Goal: Task Accomplishment & Management: Use online tool/utility

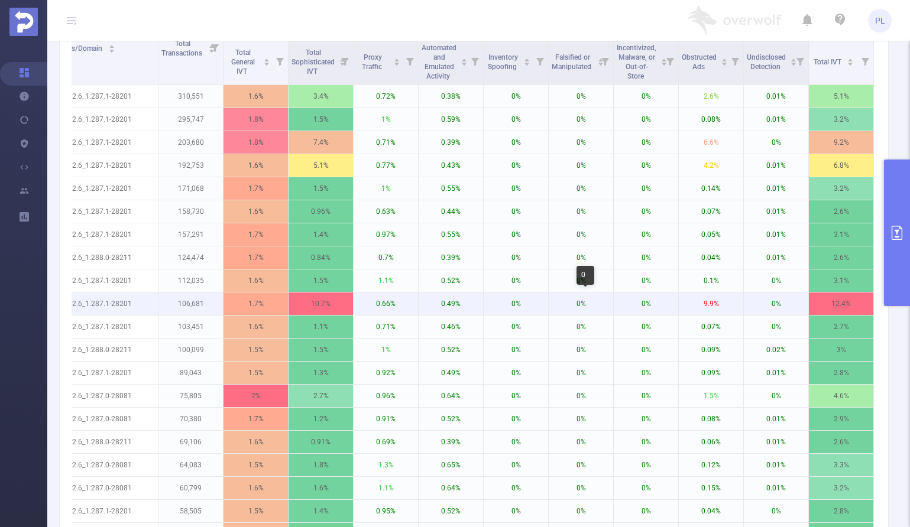
scroll to position [0, 592]
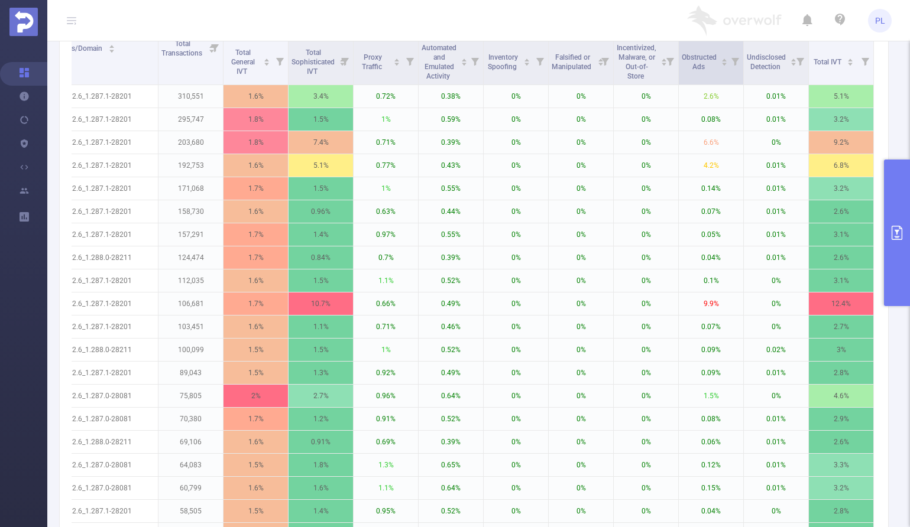
click at [731, 61] on icon at bounding box center [735, 62] width 8 height 8
click at [596, 117] on div at bounding box center [595, 115] width 8 height 8
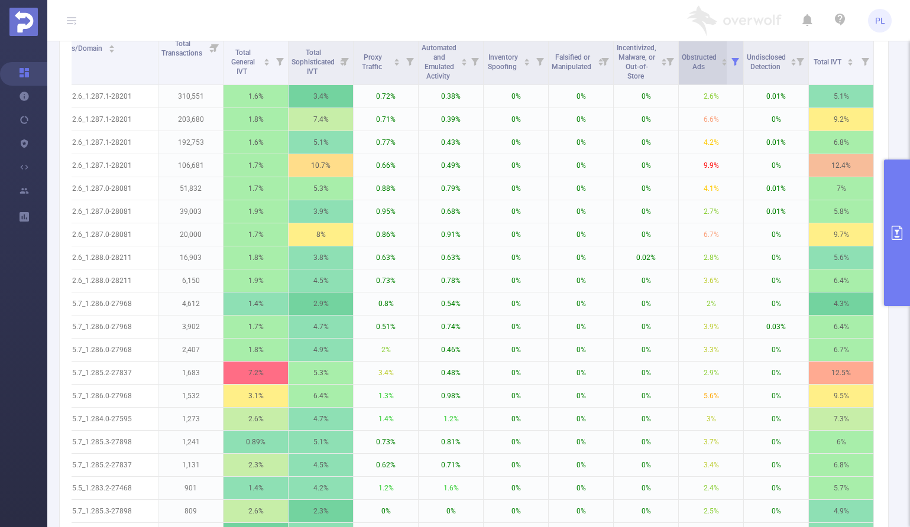
click at [722, 63] on icon "icon: caret-down" at bounding box center [724, 64] width 5 height 3
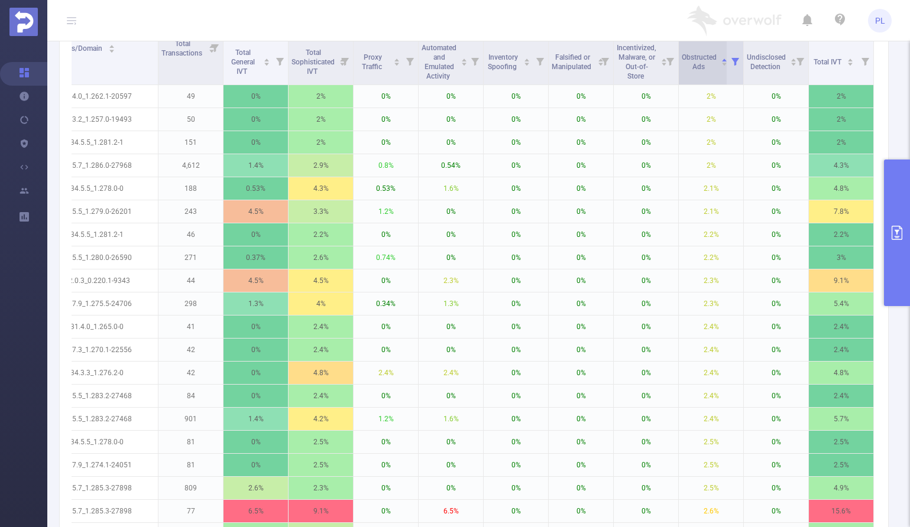
click at [722, 64] on icon "icon: caret-down" at bounding box center [724, 64] width 5 height 3
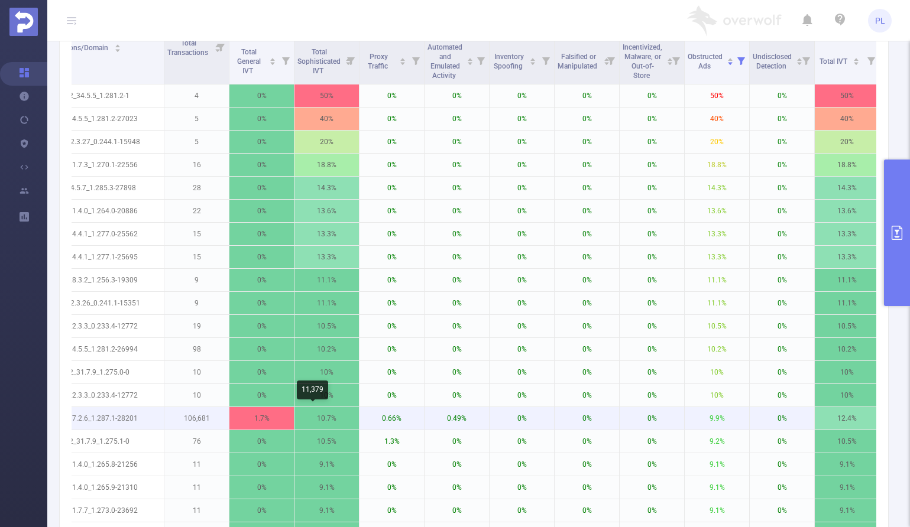
scroll to position [0, 583]
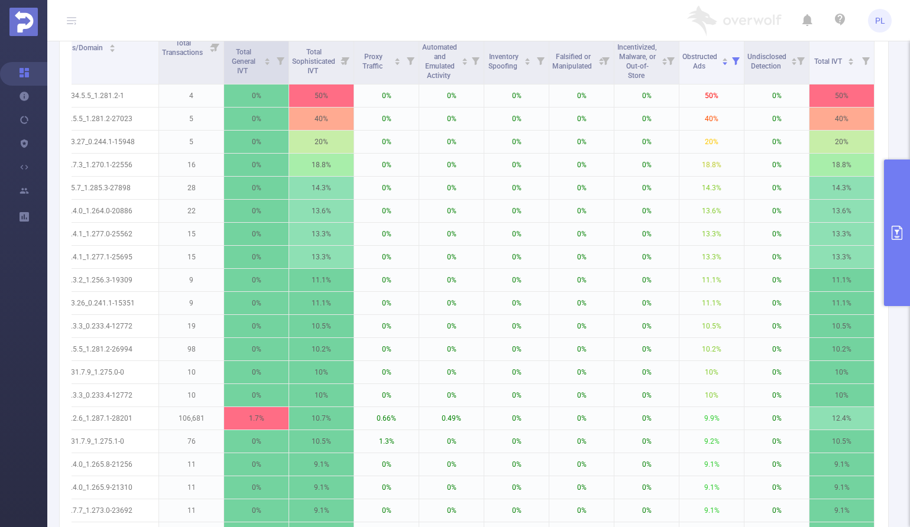
click at [281, 60] on icon at bounding box center [281, 61] width 8 height 8
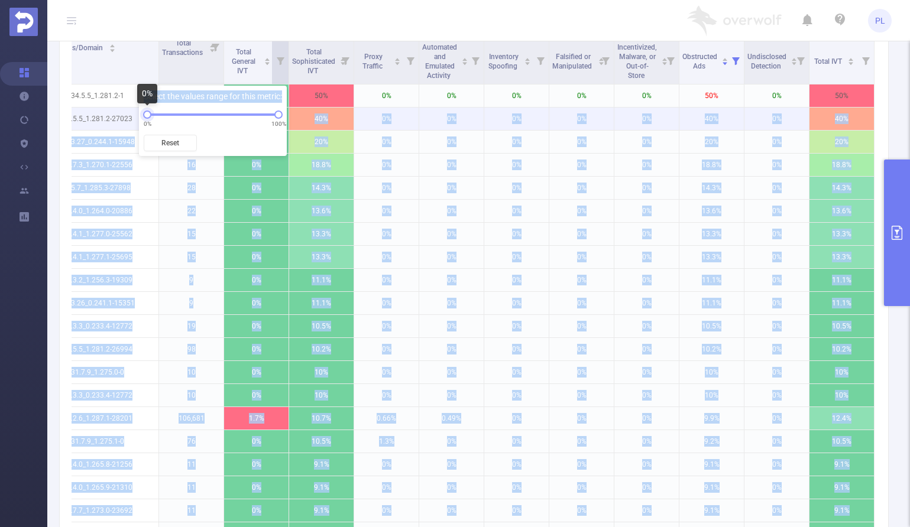
drag, startPoint x: 147, startPoint y: 115, endPoint x: 137, endPoint y: 115, distance: 10.1
click at [137, 115] on body "PL Overview Help Center (New) Usage Notification Blocking Policy Integrations U…" at bounding box center [455, 263] width 910 height 527
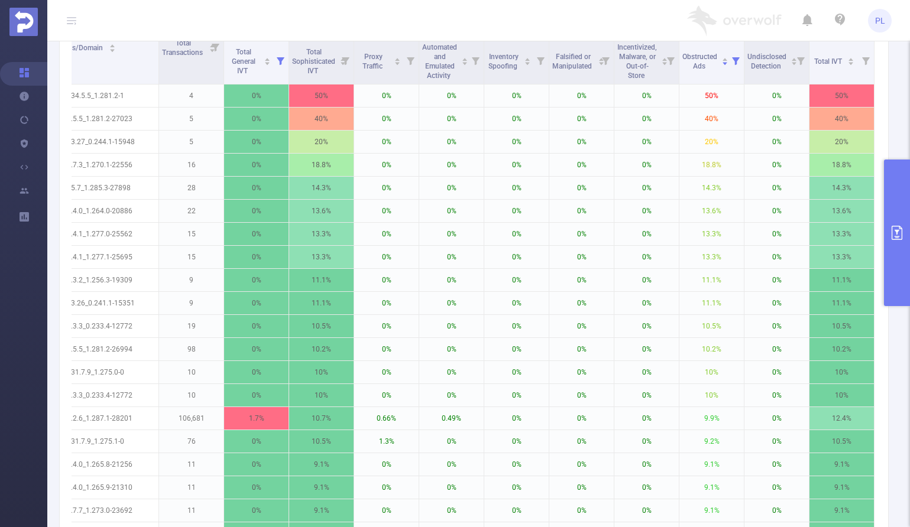
click at [240, 21] on header "PL" at bounding box center [455, 20] width 910 height 41
click at [219, 46] on icon at bounding box center [216, 48] width 8 height 8
click at [85, 113] on div at bounding box center [83, 115] width 8 height 8
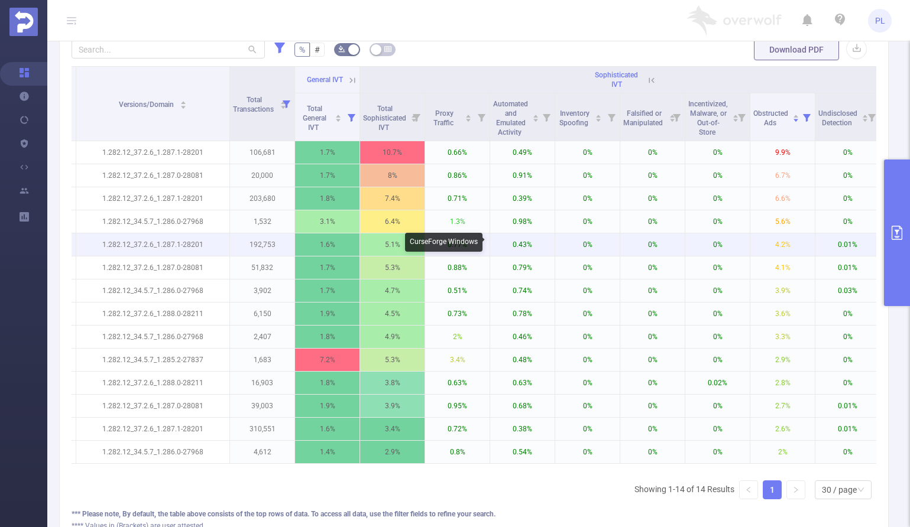
scroll to position [0, 592]
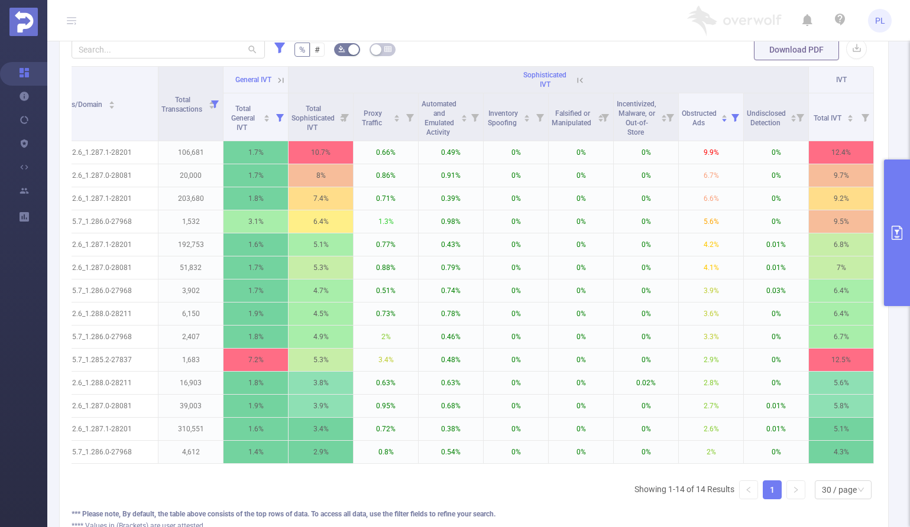
click at [891, 231] on icon "primary" at bounding box center [896, 233] width 11 height 14
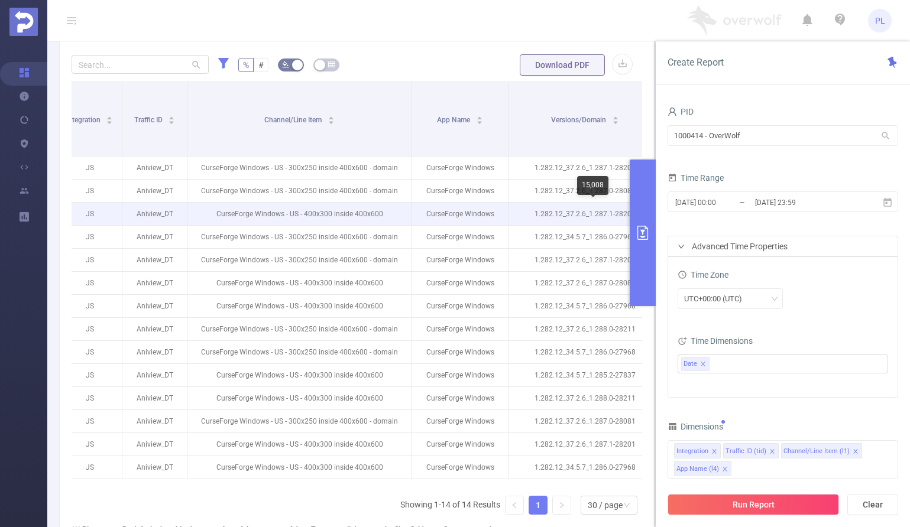
scroll to position [0, 0]
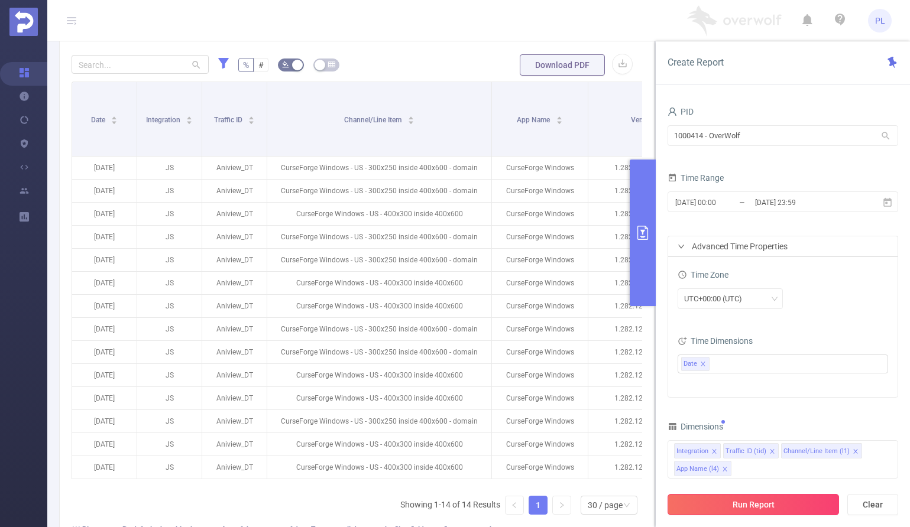
click at [761, 507] on button "Run Report" at bounding box center [752, 504] width 171 height 21
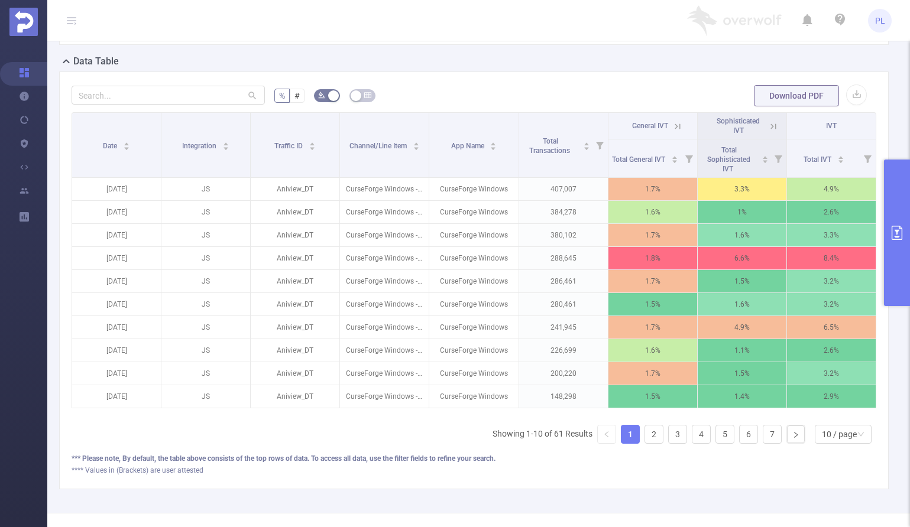
scroll to position [300, 0]
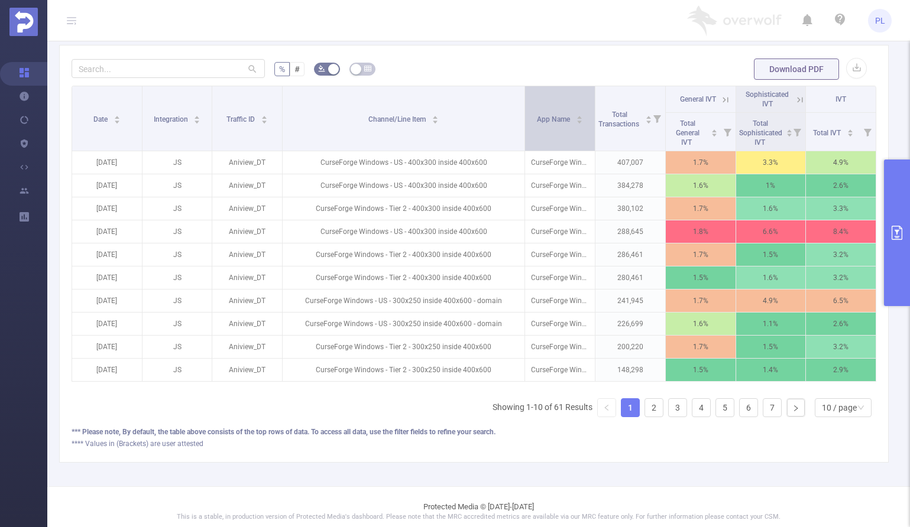
drag, startPoint x: 424, startPoint y: 90, endPoint x: 527, endPoint y: 95, distance: 103.0
click at [527, 95] on tr "Date Integration Traffic ID Channel/Line Item App Name Total Transactions Gener…" at bounding box center [474, 99] width 804 height 27
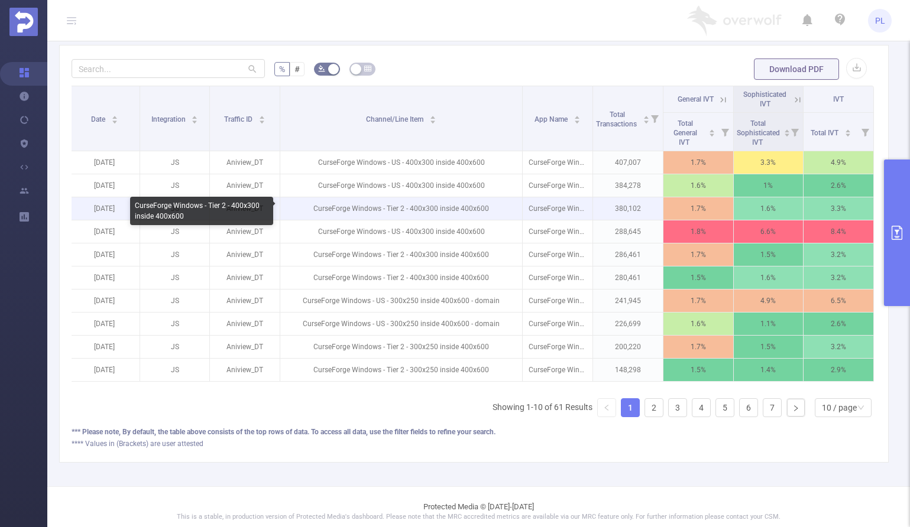
scroll to position [0, 0]
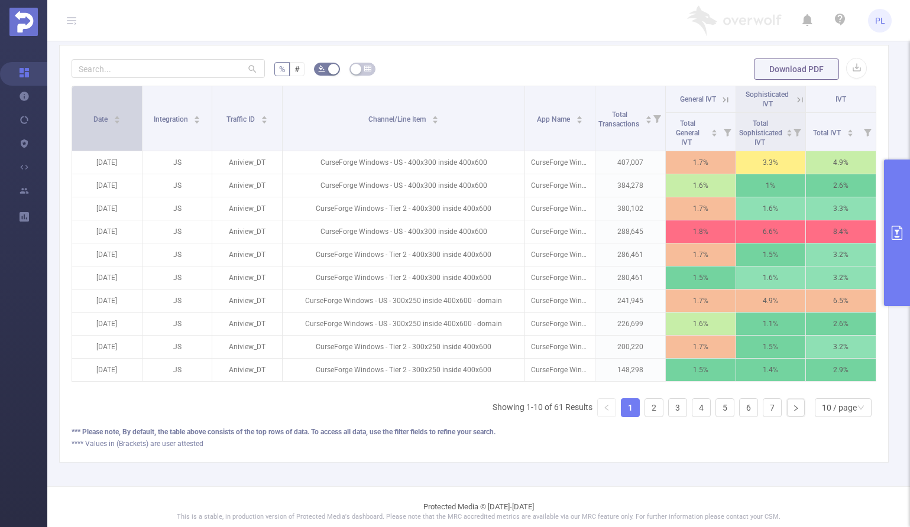
click at [117, 123] on icon "icon: caret-down" at bounding box center [116, 122] width 7 height 7
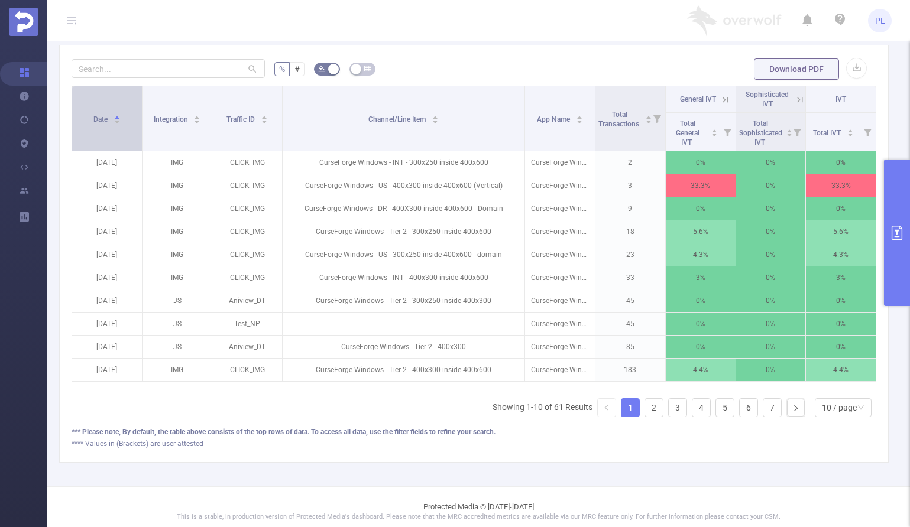
click at [117, 123] on icon "icon: caret-down" at bounding box center [116, 122] width 7 height 7
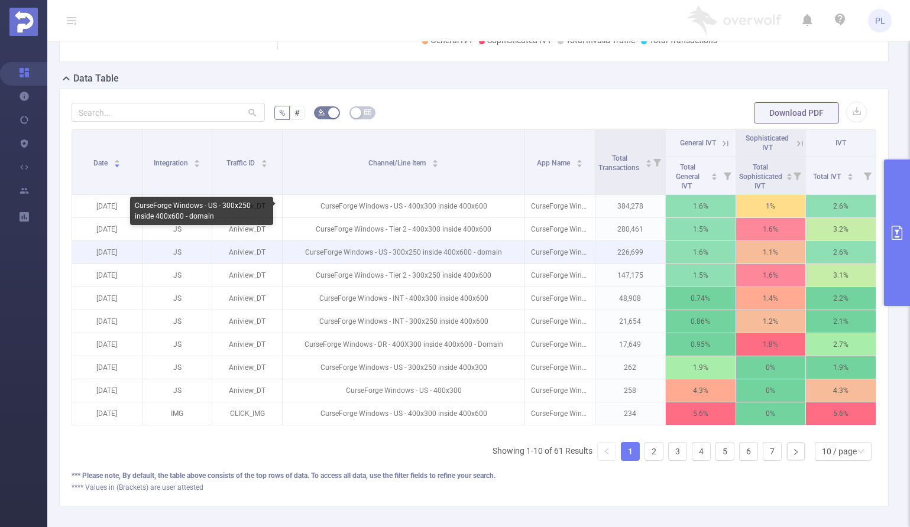
scroll to position [248, 0]
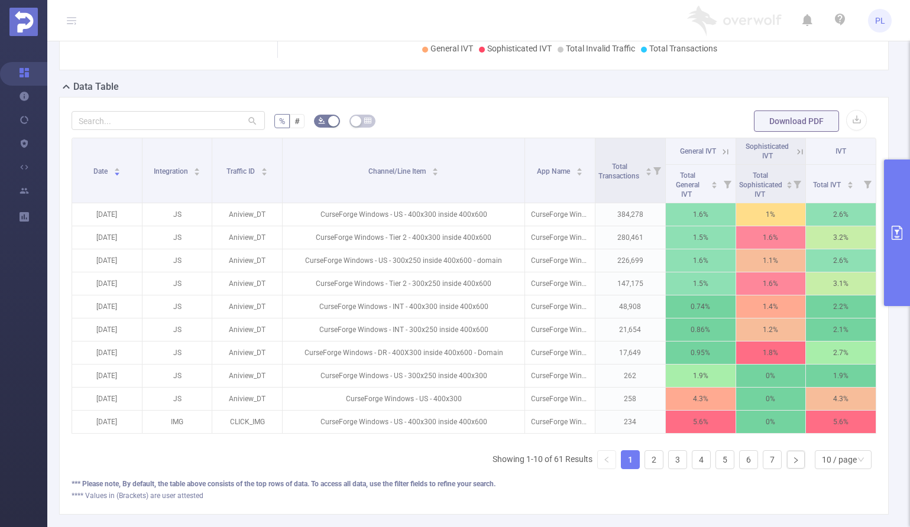
click at [892, 229] on icon "primary" at bounding box center [896, 233] width 11 height 14
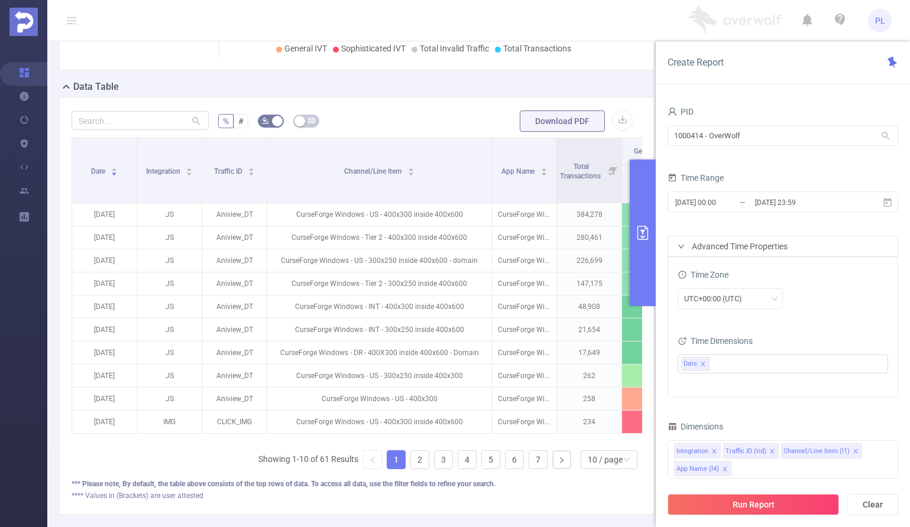
click at [459, 111] on form "% # Download PDF" at bounding box center [357, 121] width 570 height 24
click at [641, 229] on icon "primary" at bounding box center [642, 233] width 14 height 14
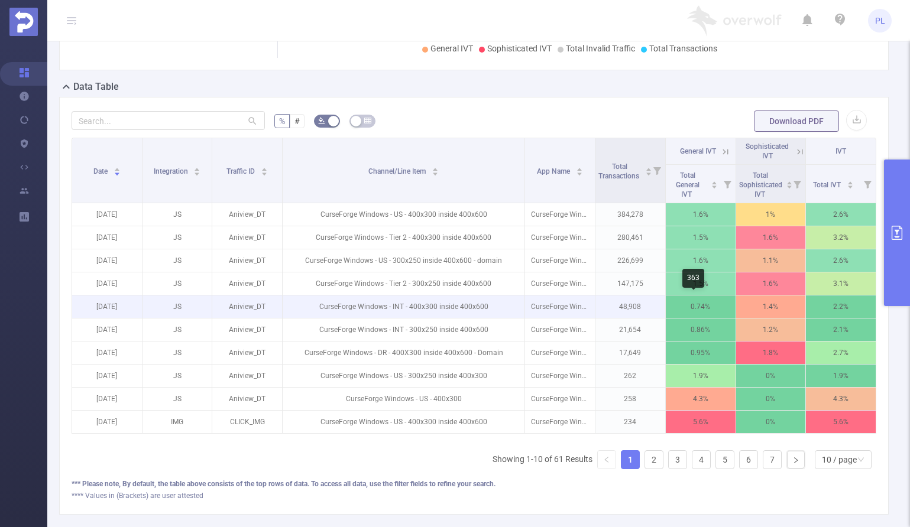
scroll to position [0, 2]
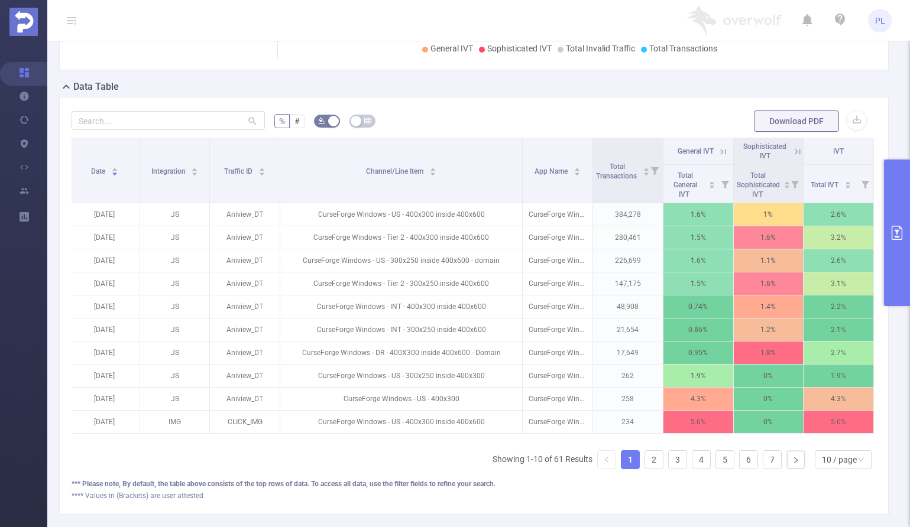
click at [792, 154] on icon at bounding box center [797, 152] width 11 height 11
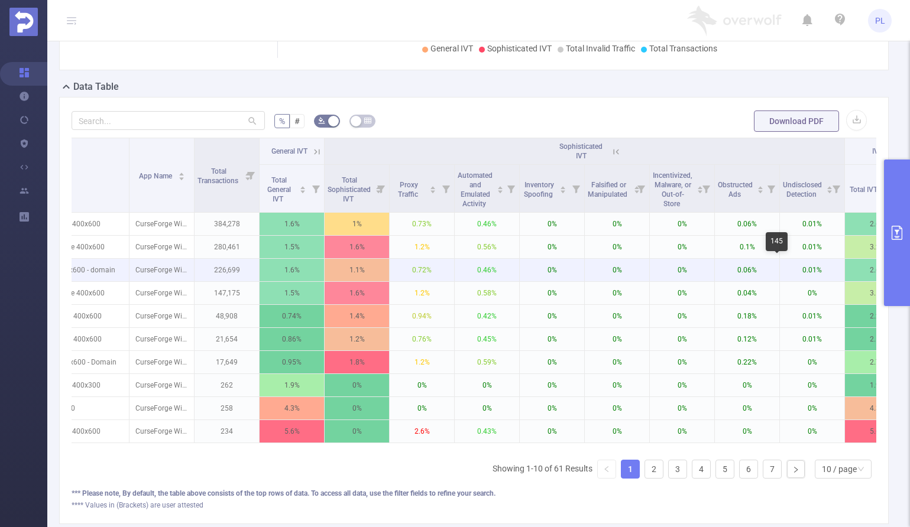
scroll to position [0, 407]
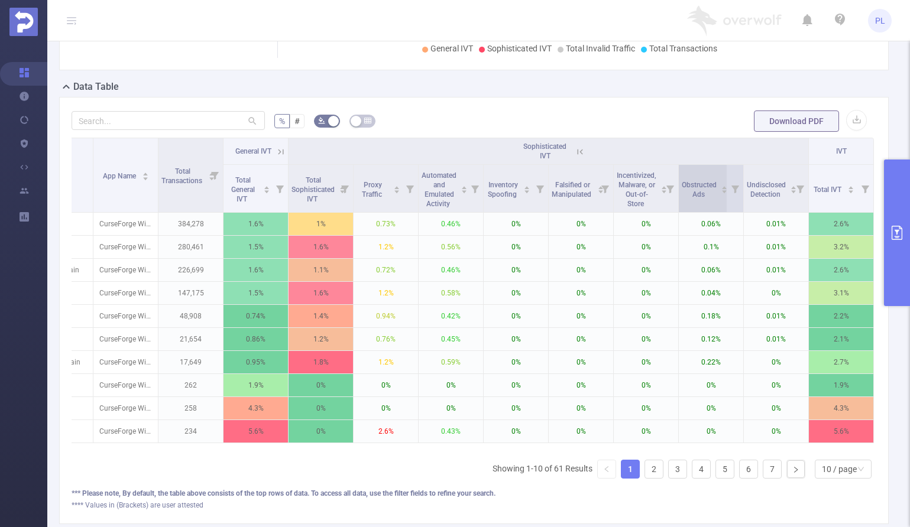
click at [721, 193] on icon "icon: caret-down" at bounding box center [724, 192] width 7 height 7
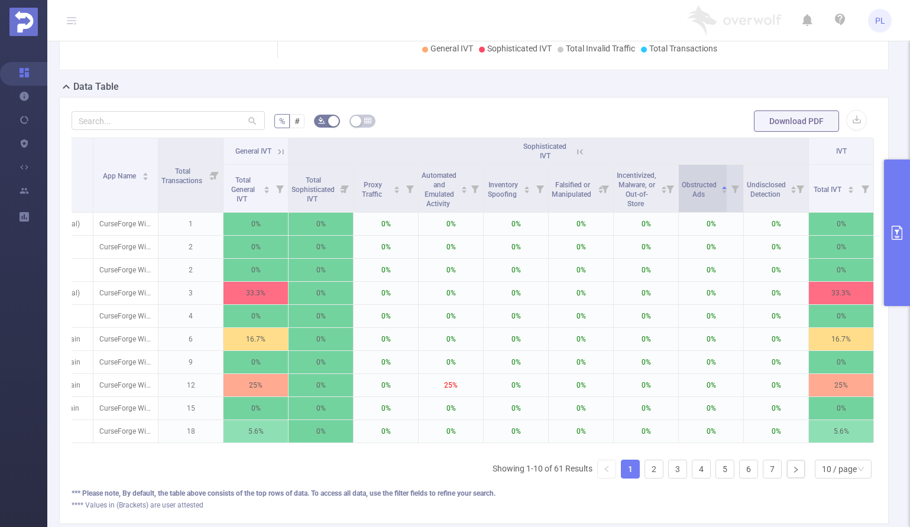
click at [721, 193] on icon "icon: caret-down" at bounding box center [724, 192] width 7 height 7
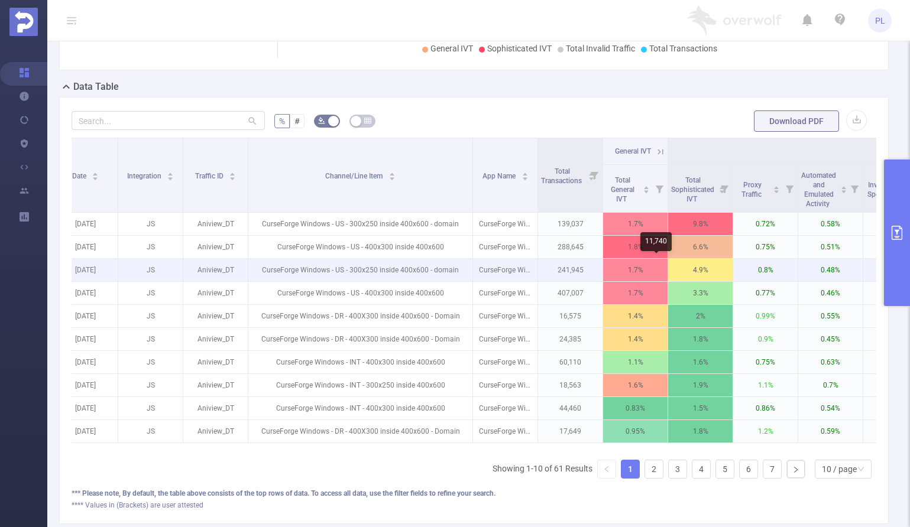
scroll to position [0, 0]
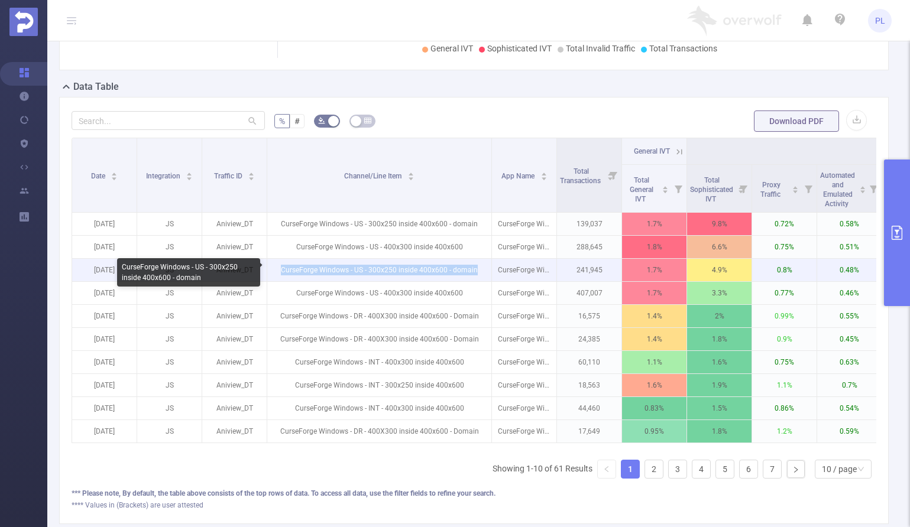
drag, startPoint x: 283, startPoint y: 268, endPoint x: 478, endPoint y: 270, distance: 195.1
click at [478, 270] on p "CurseForge Windows - US - 300x250 inside 400x600 - domain" at bounding box center [379, 270] width 224 height 22
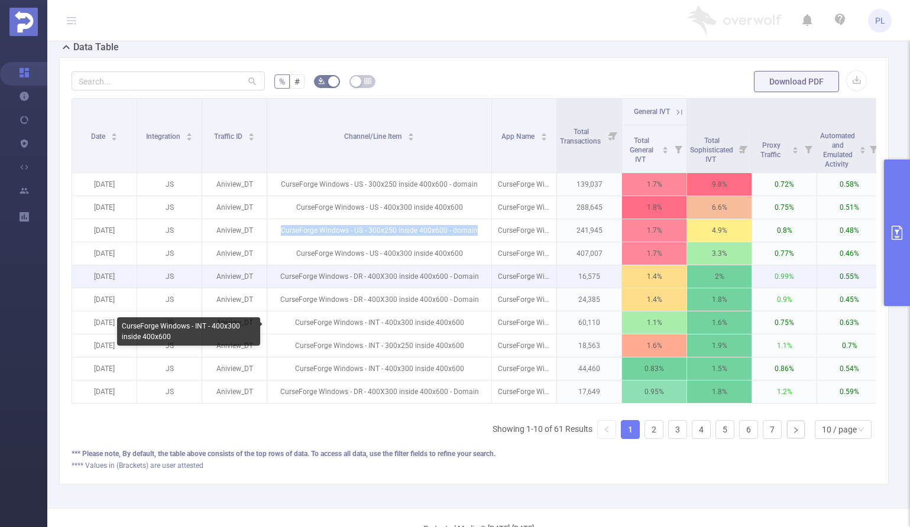
scroll to position [279, 0]
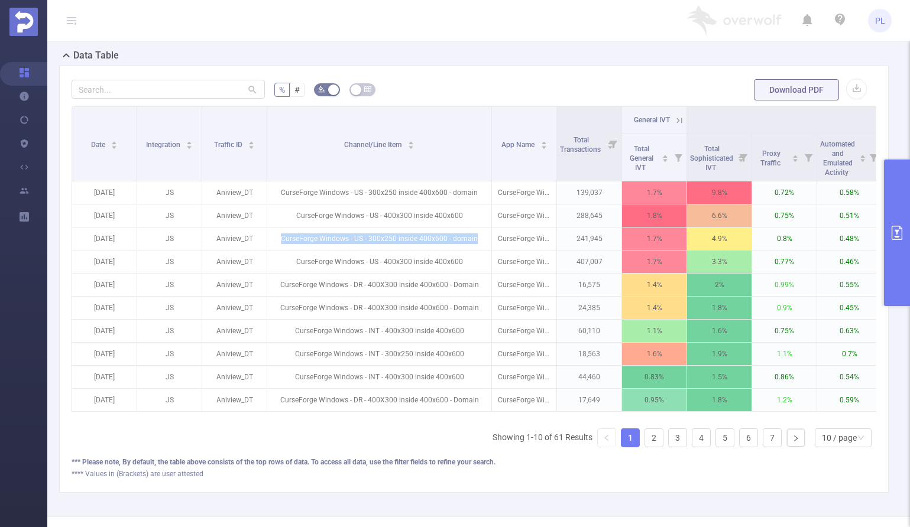
click at [894, 232] on icon "primary" at bounding box center [897, 233] width 14 height 14
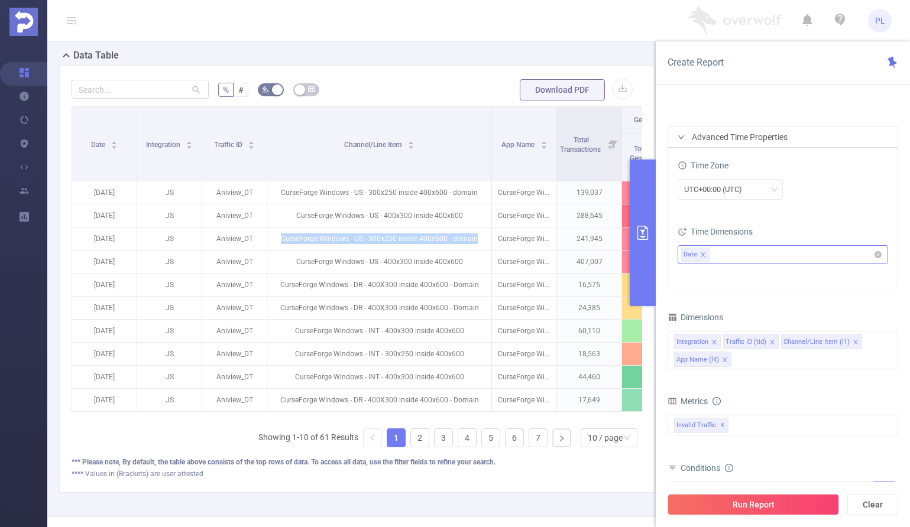
click at [703, 255] on icon "icon: close" at bounding box center [703, 255] width 6 height 6
click at [683, 137] on icon "icon: right" at bounding box center [680, 137] width 7 height 7
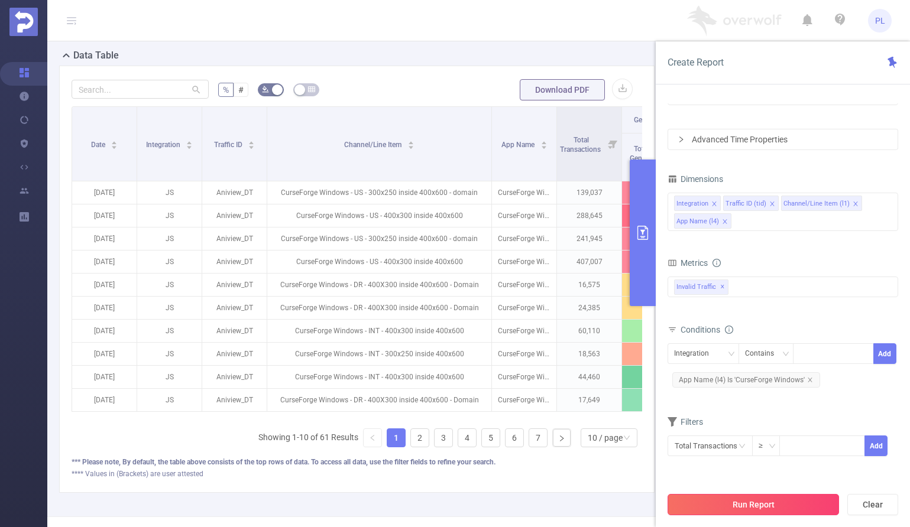
click at [774, 503] on button "Run Report" at bounding box center [752, 504] width 171 height 21
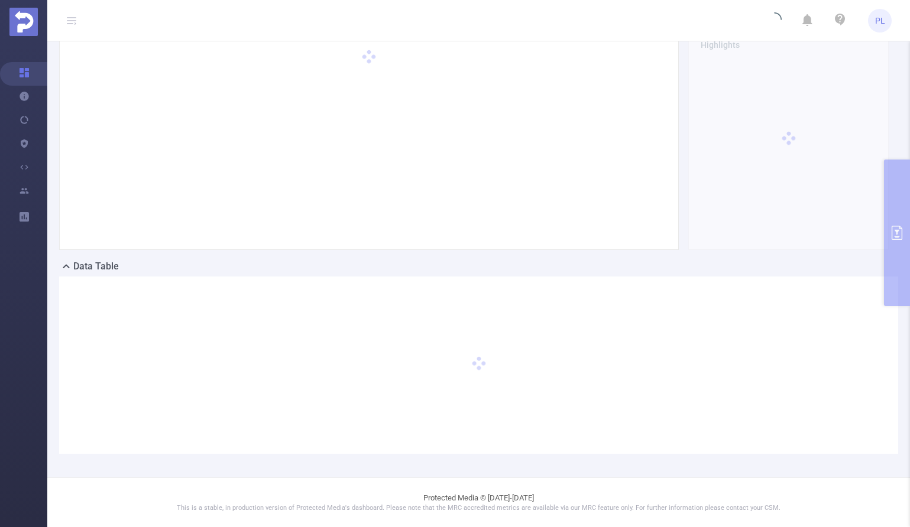
scroll to position [0, 0]
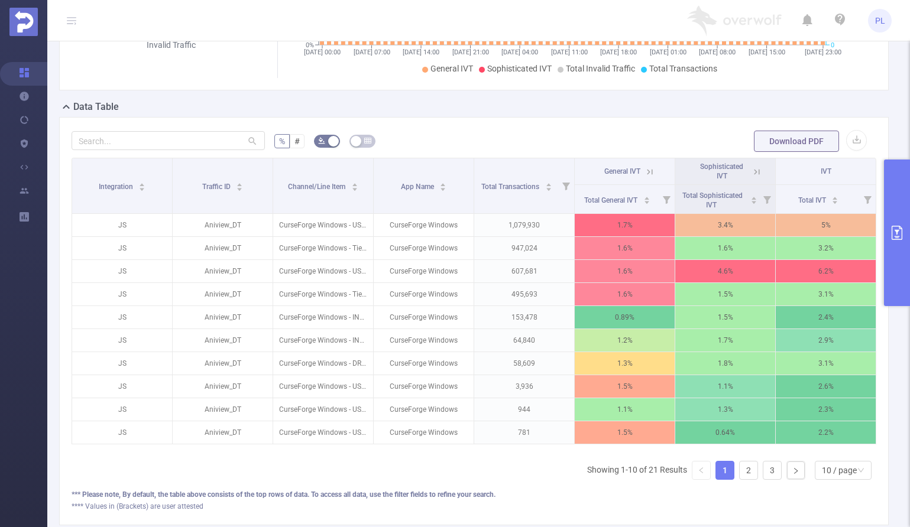
scroll to position [225, 0]
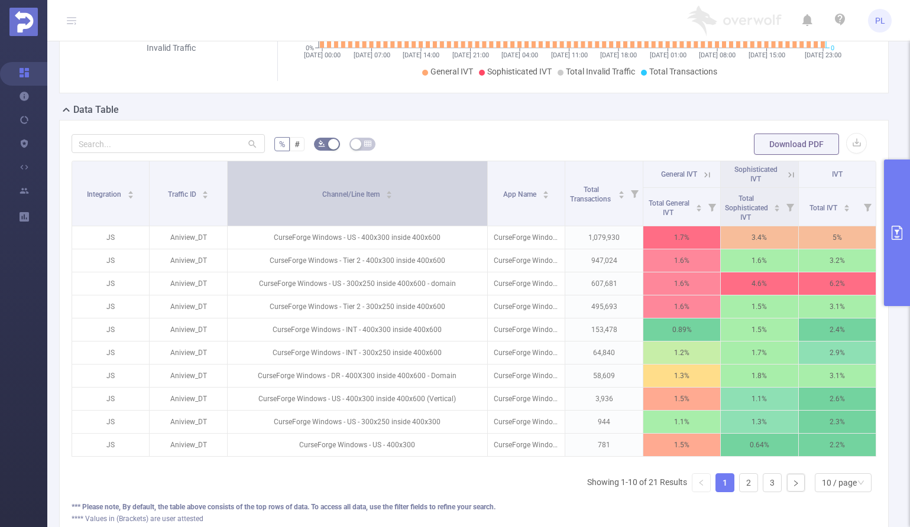
drag, startPoint x: 368, startPoint y: 170, endPoint x: 475, endPoint y: 171, distance: 107.0
click at [475, 171] on th "Channel/Line Item" at bounding box center [358, 193] width 260 height 65
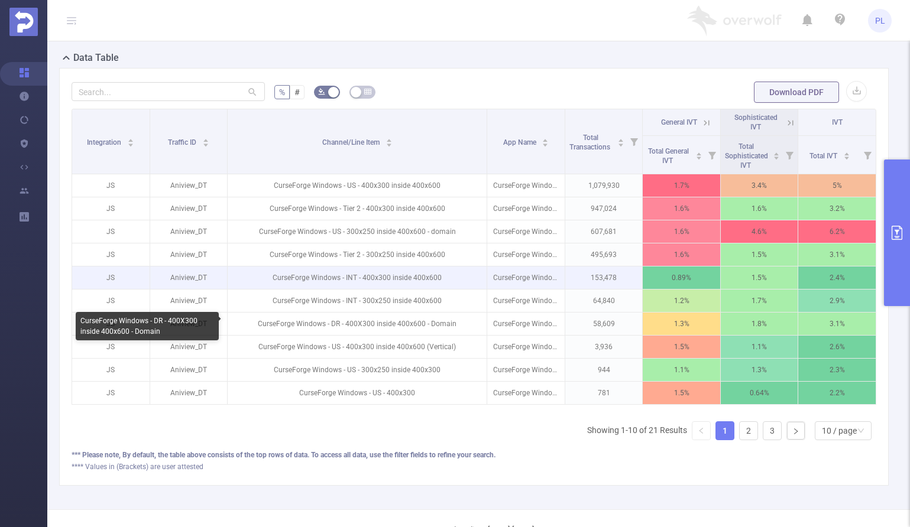
scroll to position [0, 2]
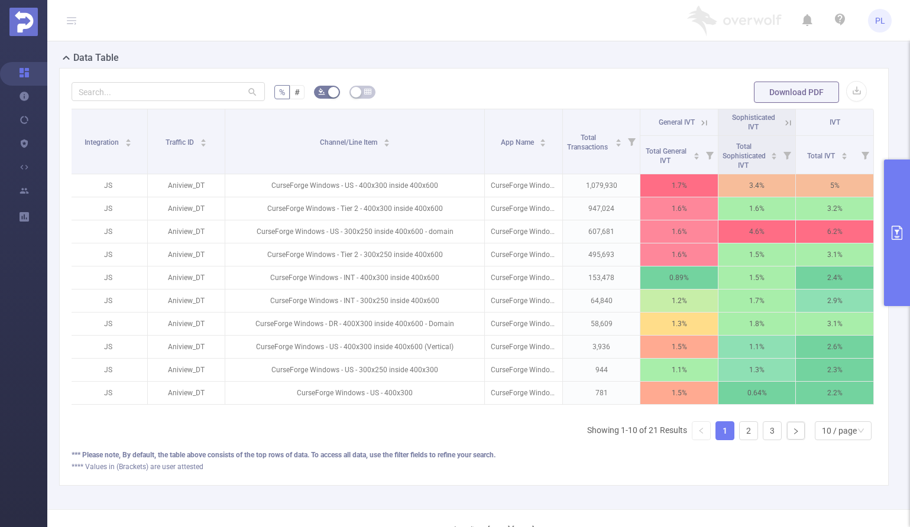
click at [783, 124] on icon at bounding box center [788, 123] width 11 height 11
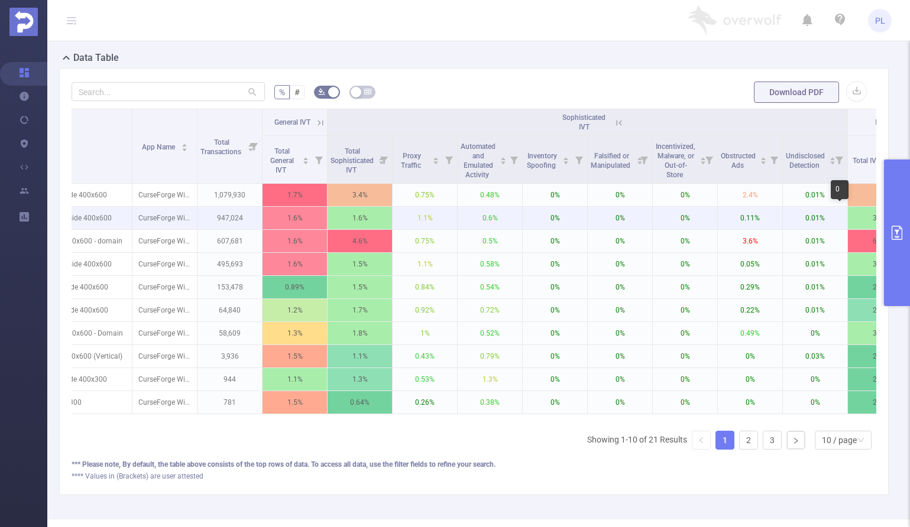
scroll to position [0, 335]
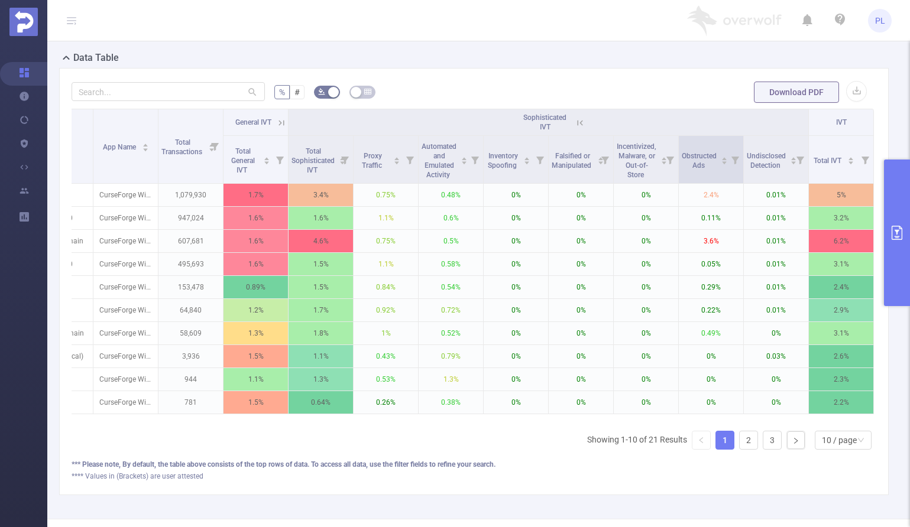
click at [732, 160] on icon at bounding box center [736, 161] width 8 height 8
click at [721, 163] on icon "icon: caret-down" at bounding box center [724, 163] width 7 height 7
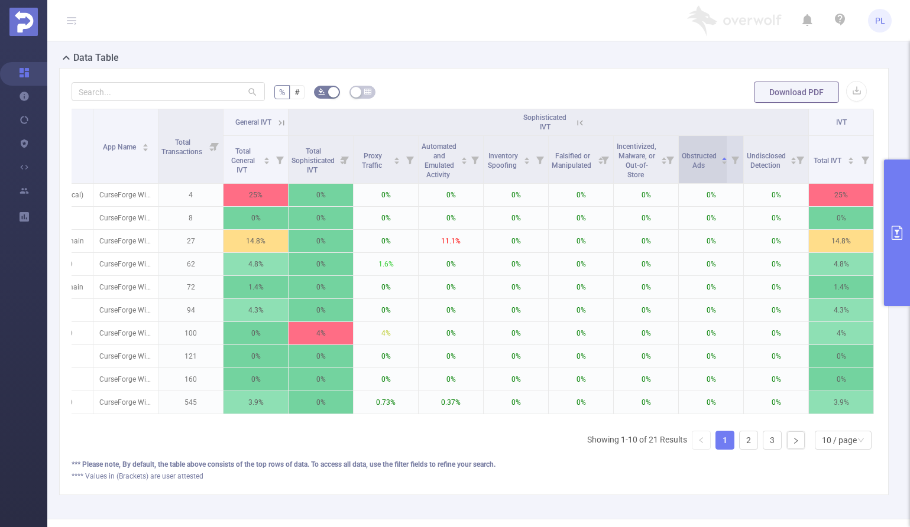
click at [721, 163] on icon "icon: caret-down" at bounding box center [724, 163] width 7 height 7
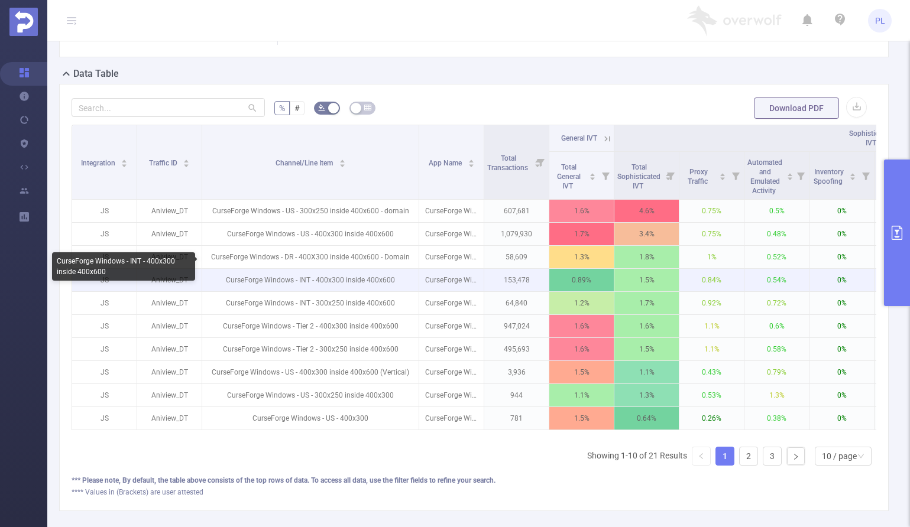
scroll to position [255, 0]
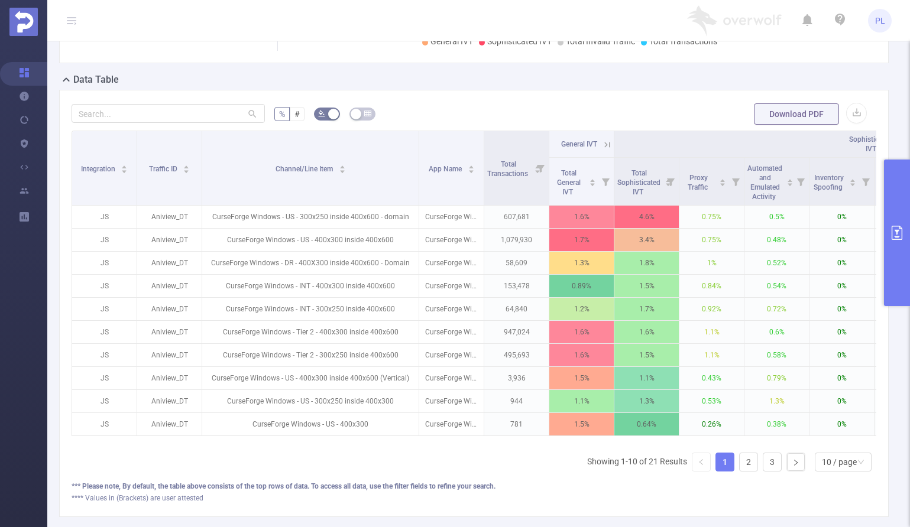
click at [899, 232] on icon "primary" at bounding box center [897, 233] width 14 height 14
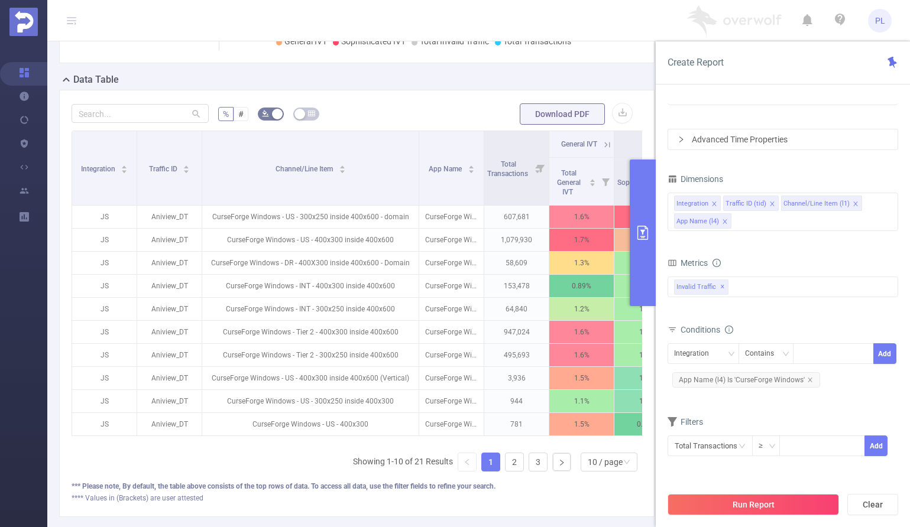
scroll to position [248, 0]
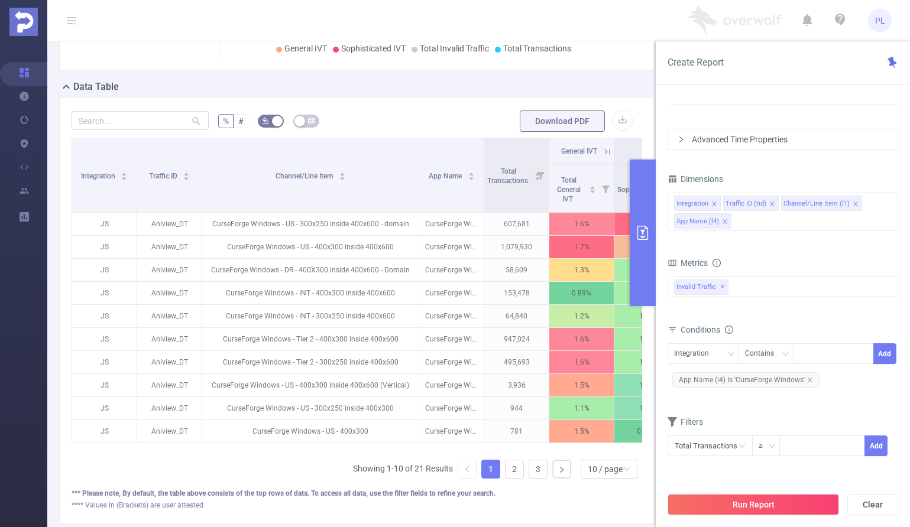
click at [647, 234] on icon "primary" at bounding box center [642, 233] width 14 height 14
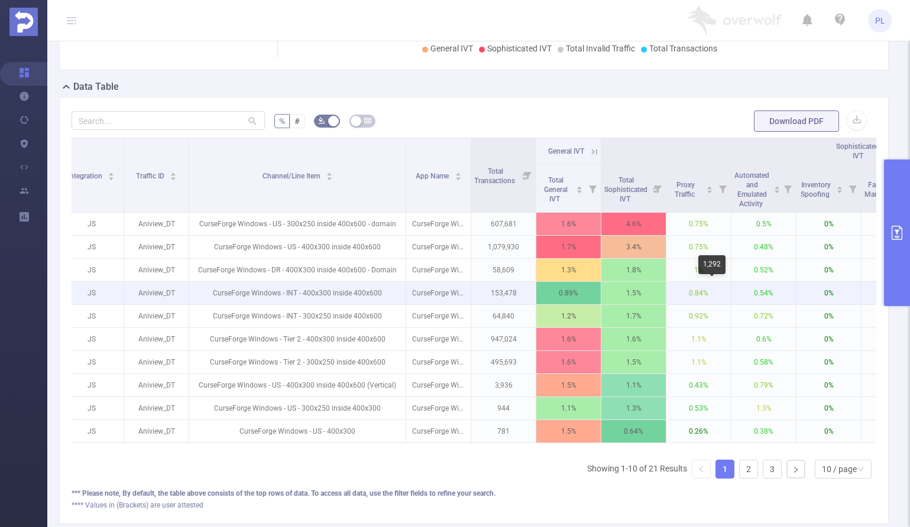
scroll to position [0, 19]
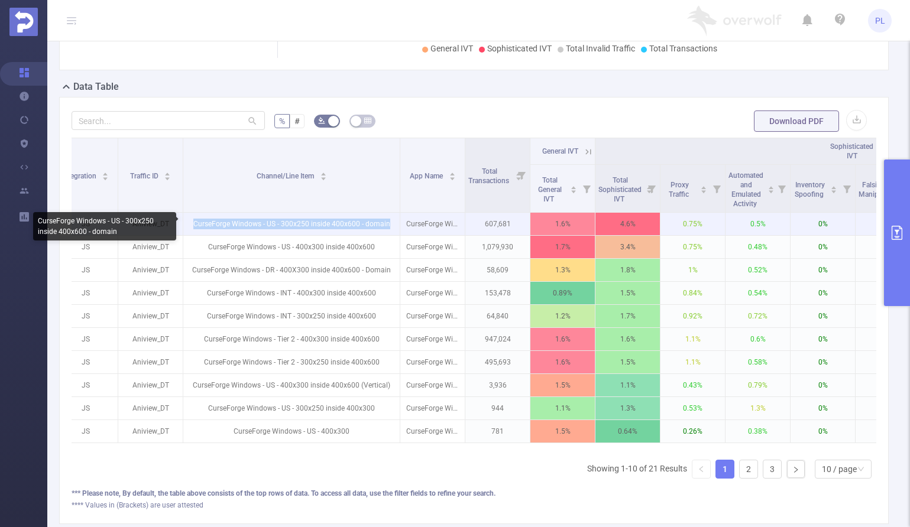
drag, startPoint x: 195, startPoint y: 223, endPoint x: 389, endPoint y: 224, distance: 193.9
click at [389, 225] on p "CurseForge Windows - US - 300x250 inside 400x600 - domain" at bounding box center [291, 224] width 216 height 22
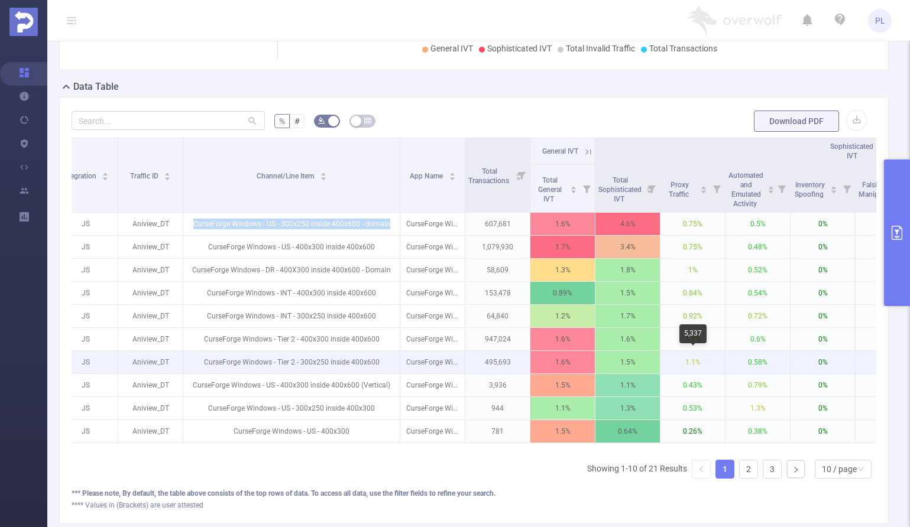
copy p "CurseForge Windows - US - 300x250 inside 400x600 - domain"
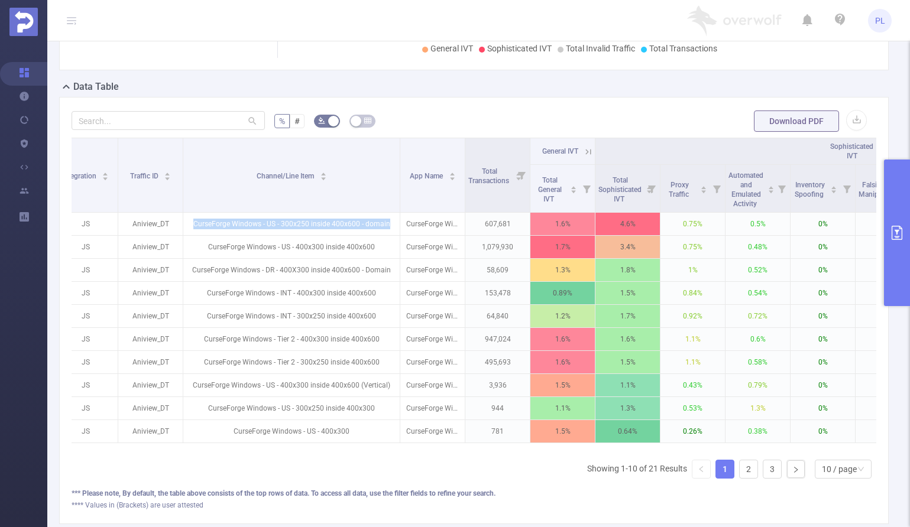
click at [891, 233] on icon "primary" at bounding box center [896, 233] width 11 height 14
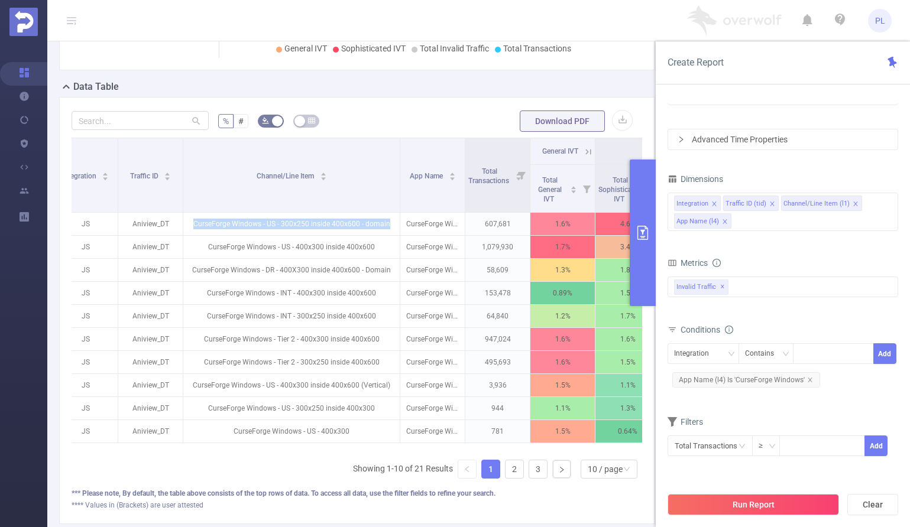
click at [646, 235] on icon "primary" at bounding box center [642, 233] width 14 height 14
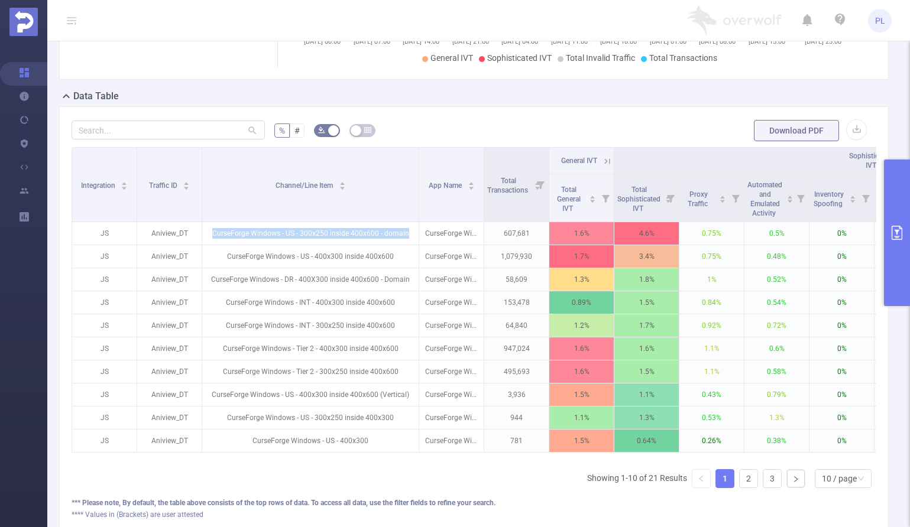
scroll to position [286, 0]
